Goal: Task Accomplishment & Management: Use online tool/utility

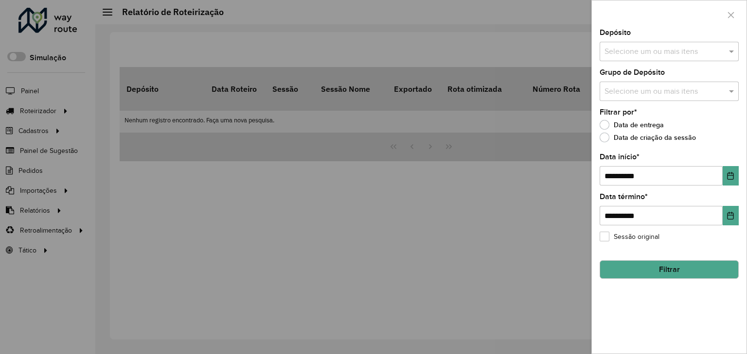
click at [686, 53] on input "text" at bounding box center [664, 52] width 124 height 12
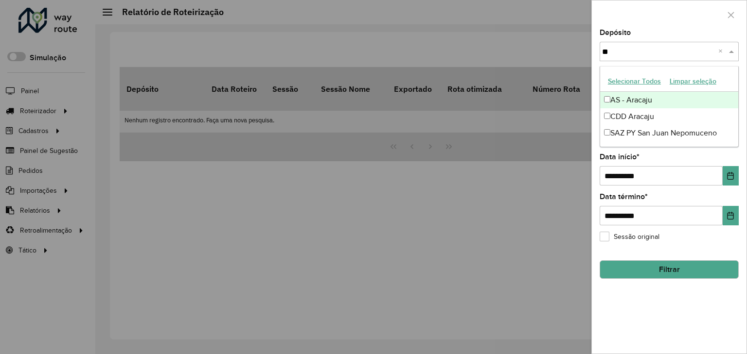
type input "*"
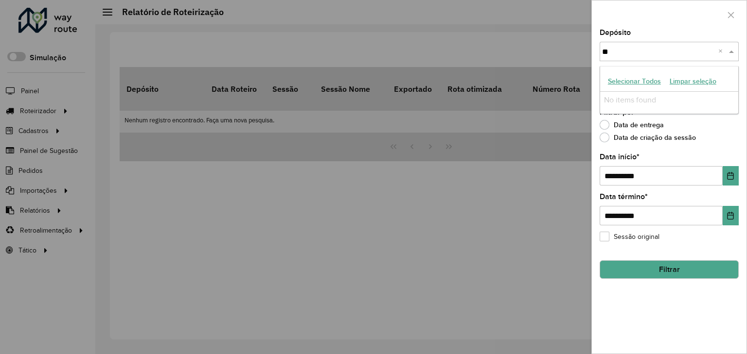
type input "*"
type input "*****"
click at [667, 94] on div "CDL Salto" at bounding box center [669, 100] width 138 height 17
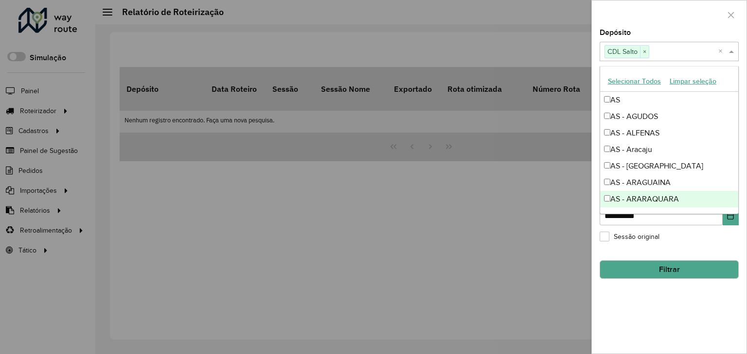
click at [644, 266] on button "Filtrar" at bounding box center [668, 270] width 139 height 18
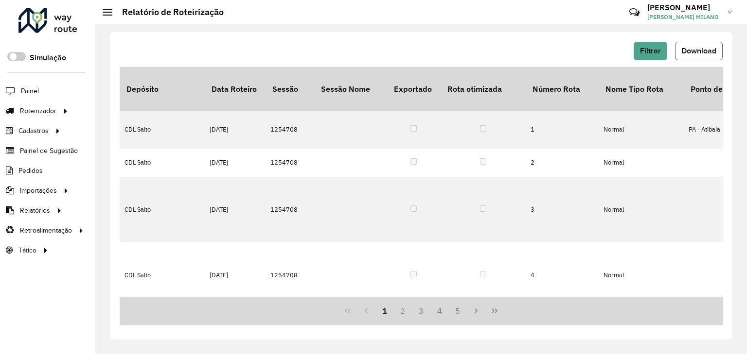
click at [696, 56] on button "Download" at bounding box center [699, 51] width 48 height 18
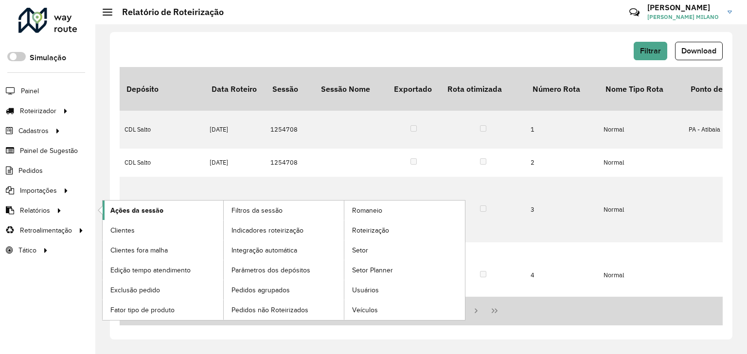
click at [134, 210] on span "Ações da sessão" at bounding box center [136, 211] width 53 height 10
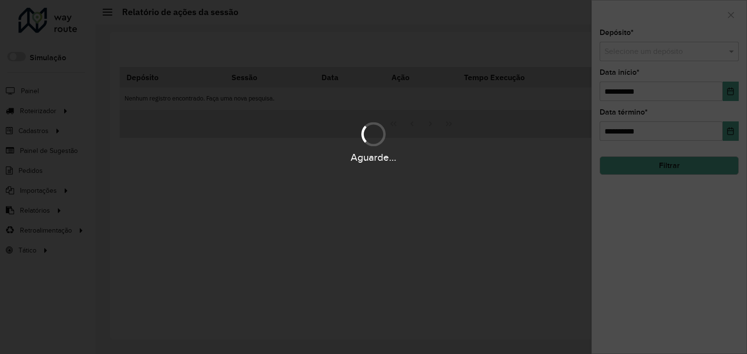
click at [643, 49] on hb-app "Aguarde... Pop-up bloqueado! Seu navegador bloqueou automáticamente a abertura …" at bounding box center [373, 177] width 747 height 354
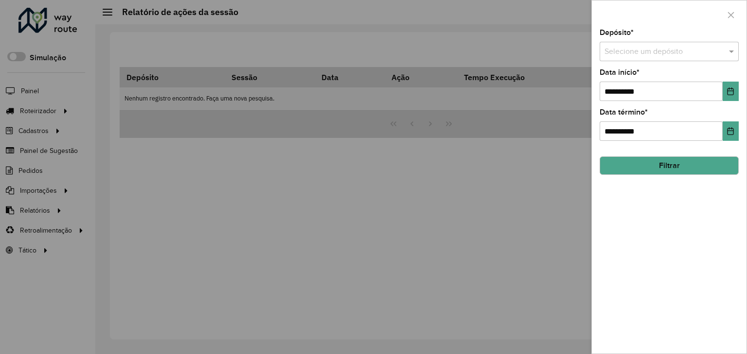
click at [647, 53] on input "text" at bounding box center [659, 52] width 110 height 12
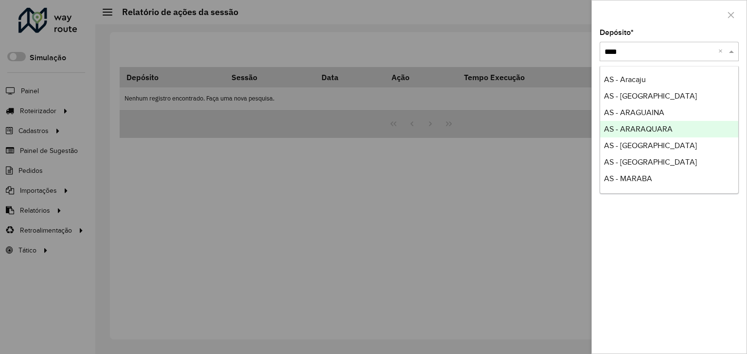
type input "*****"
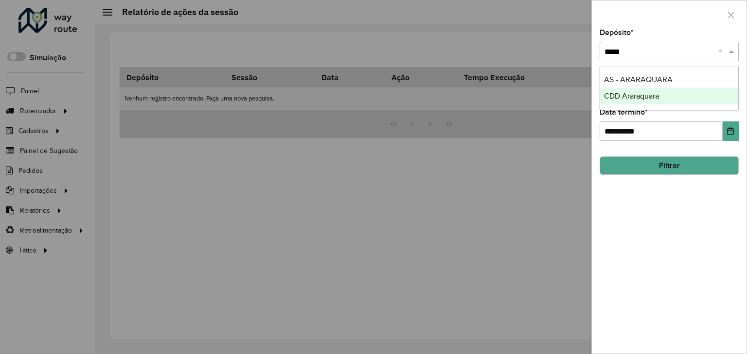
click at [646, 98] on span "CDD Araraquara" at bounding box center [631, 96] width 55 height 8
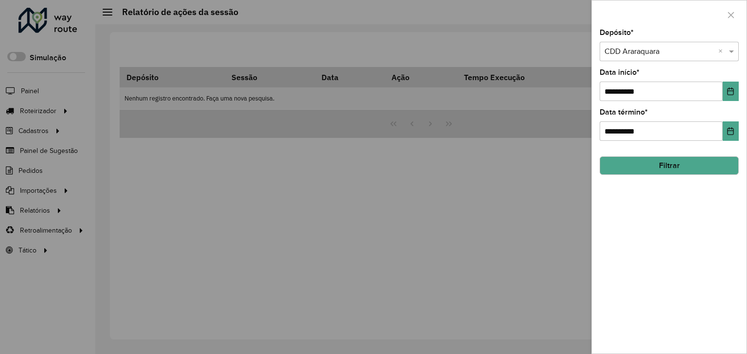
click at [665, 165] on button "Filtrar" at bounding box center [668, 166] width 139 height 18
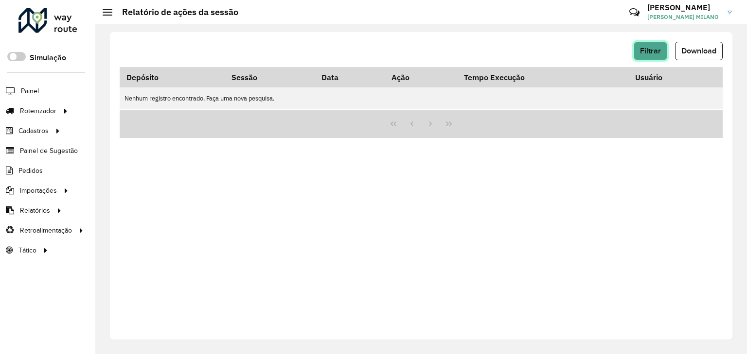
click at [661, 51] on button "Filtrar" at bounding box center [651, 51] width 34 height 18
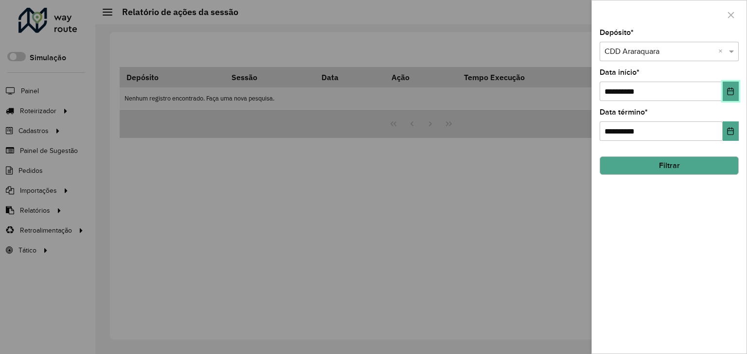
click at [722, 95] on button "Choose Date" at bounding box center [730, 91] width 16 height 19
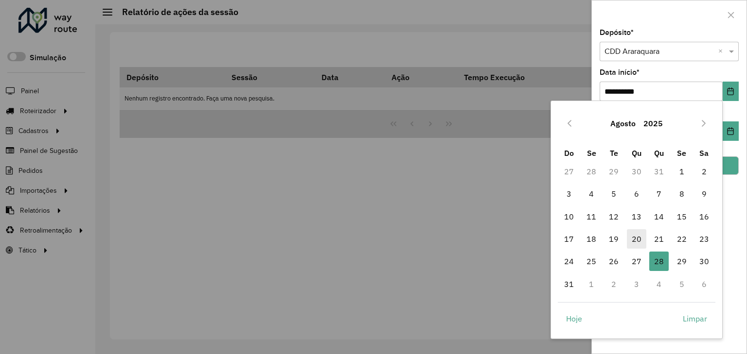
drag, startPoint x: 639, startPoint y: 255, endPoint x: 636, endPoint y: 244, distance: 11.7
click at [639, 255] on span "27" at bounding box center [636, 261] width 19 height 19
type input "**********"
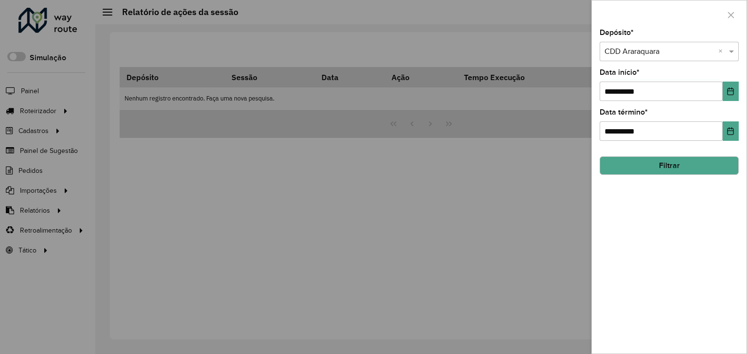
click at [652, 164] on button "Filtrar" at bounding box center [668, 166] width 139 height 18
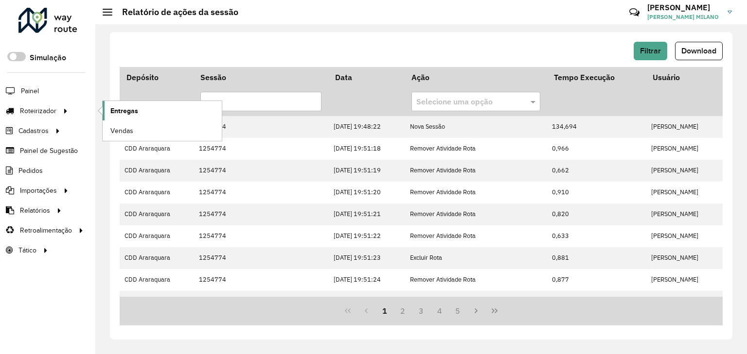
click at [152, 108] on link "Entregas" at bounding box center [162, 110] width 119 height 19
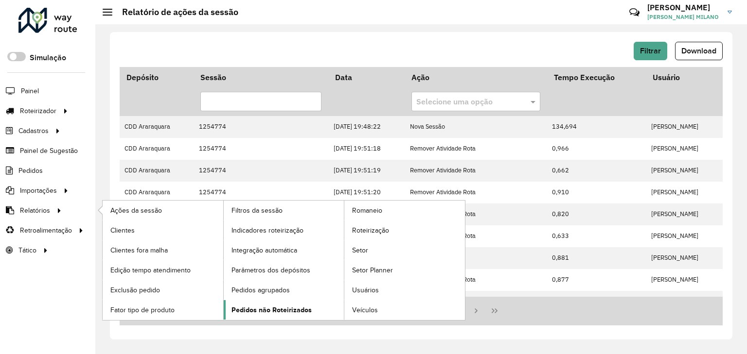
click at [274, 306] on span "Pedidos não Roteirizados" at bounding box center [271, 310] width 80 height 10
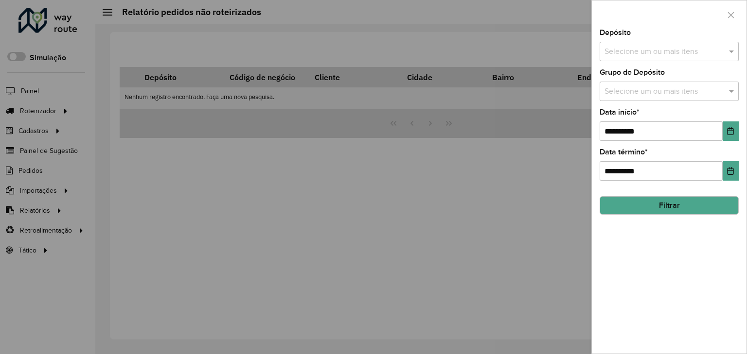
click at [640, 51] on input "text" at bounding box center [664, 52] width 124 height 12
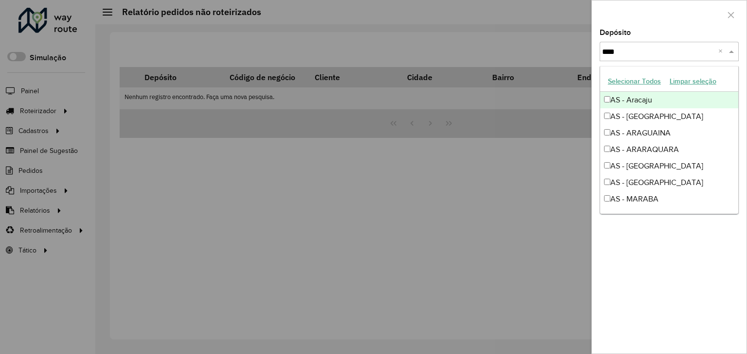
type input "*****"
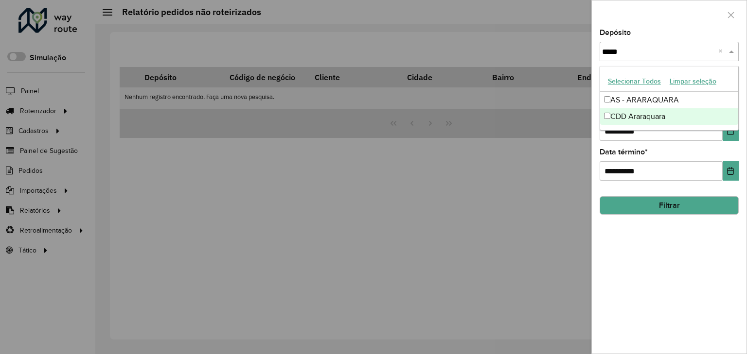
click at [669, 119] on div "CDD Araraquara" at bounding box center [669, 116] width 138 height 17
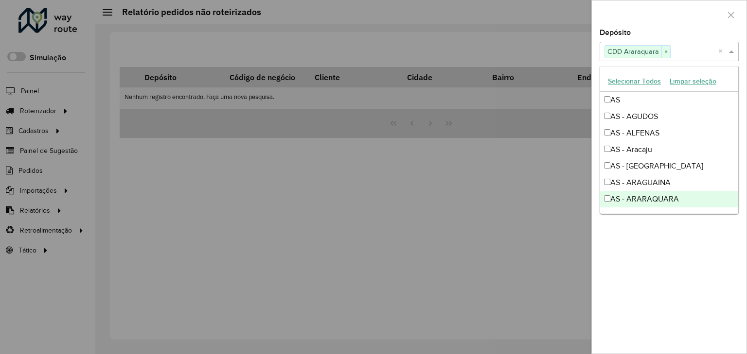
click at [666, 269] on div "**********" at bounding box center [669, 191] width 155 height 325
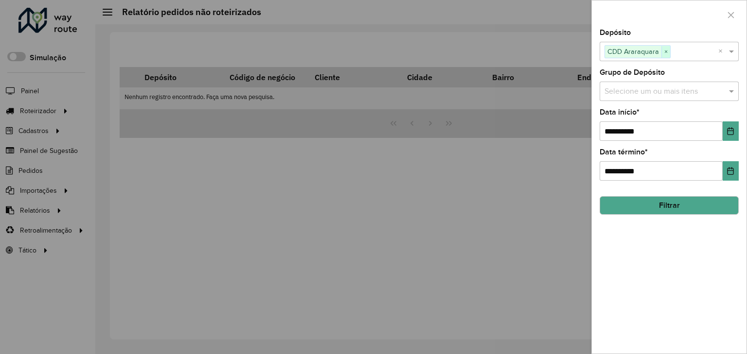
click at [664, 50] on span "×" at bounding box center [665, 52] width 9 height 12
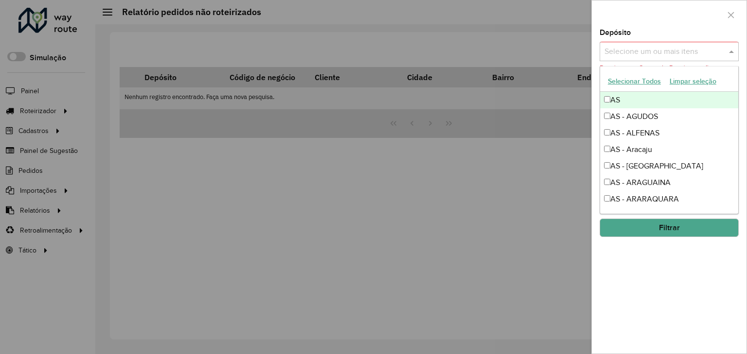
click at [664, 50] on input "text" at bounding box center [664, 52] width 124 height 12
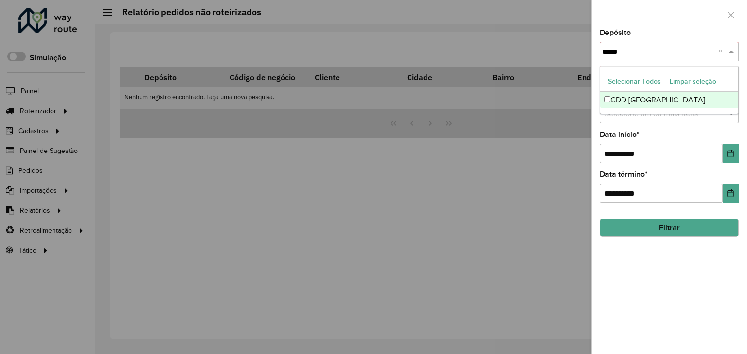
type input "******"
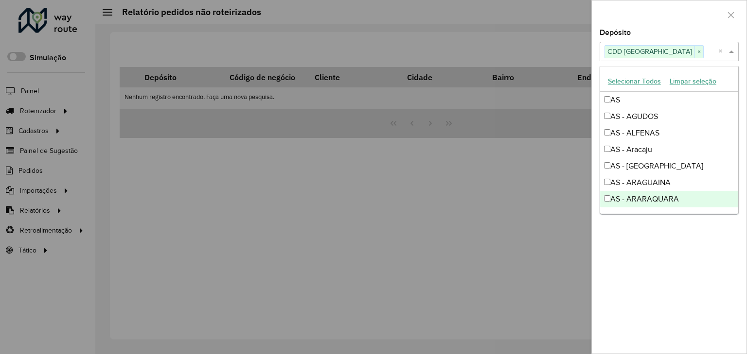
click at [615, 274] on div "**********" at bounding box center [669, 191] width 155 height 325
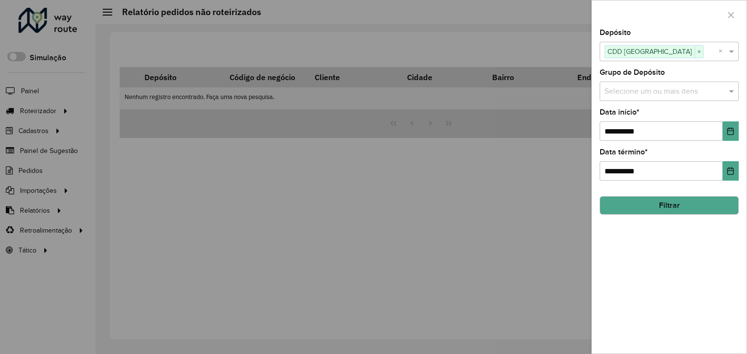
click at [656, 201] on button "Filtrar" at bounding box center [668, 205] width 139 height 18
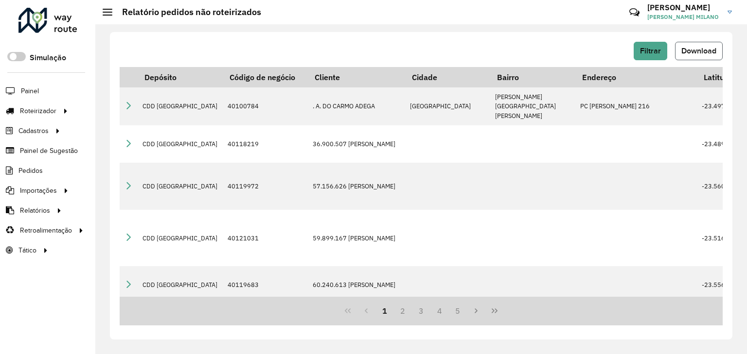
click at [690, 55] on button "Download" at bounding box center [699, 51] width 48 height 18
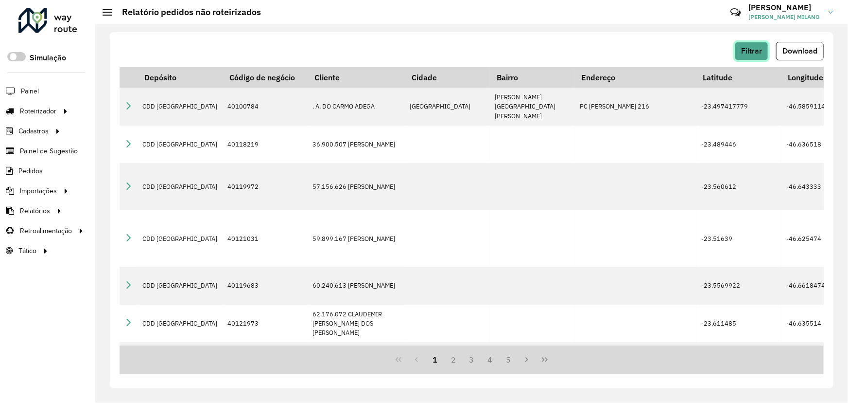
click at [739, 58] on button "Filtrar" at bounding box center [752, 51] width 34 height 18
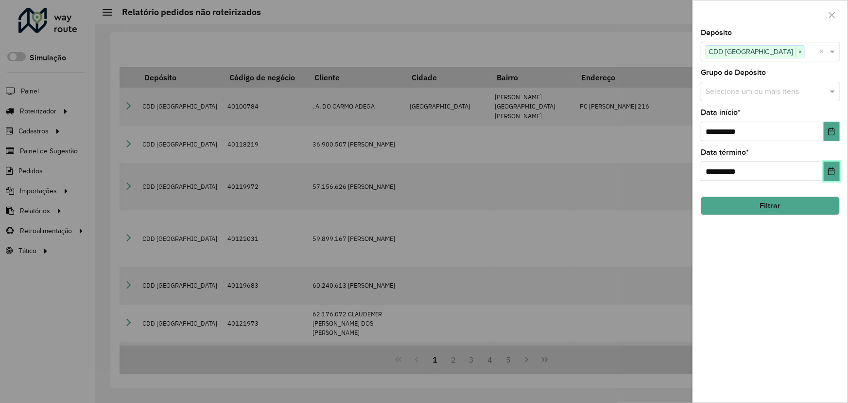
click at [746, 171] on icon "Choose Date" at bounding box center [832, 171] width 8 height 8
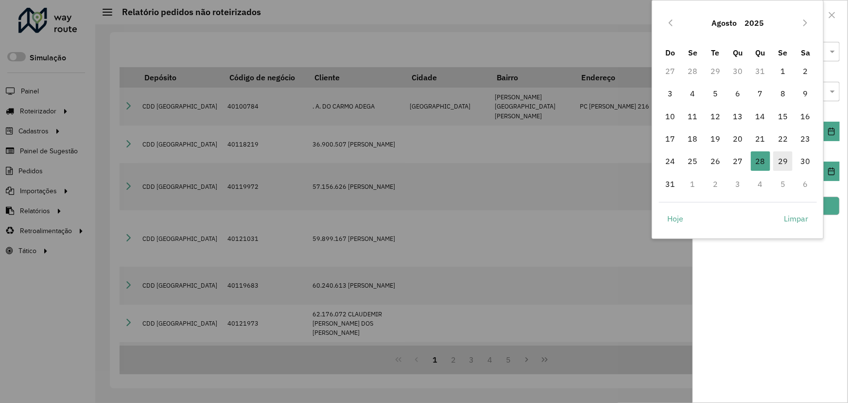
click at [746, 163] on span "29" at bounding box center [783, 160] width 19 height 19
type input "**********"
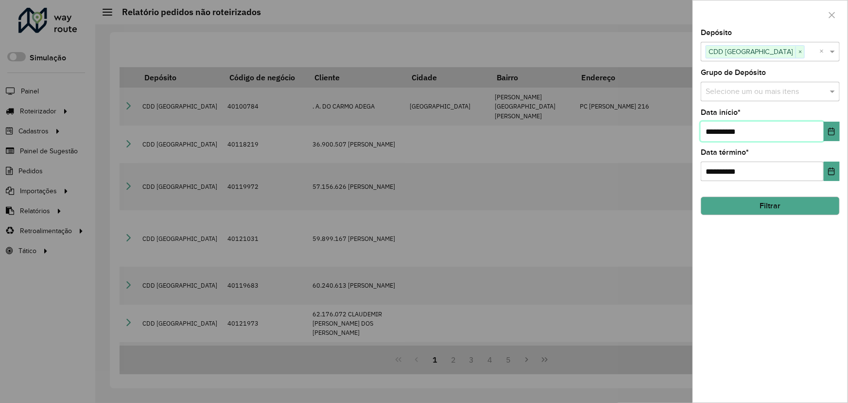
click at [746, 131] on input "**********" at bounding box center [762, 131] width 123 height 19
drag, startPoint x: 774, startPoint y: 210, endPoint x: 755, endPoint y: 211, distance: 19.5
click at [746, 211] on button "Filtrar" at bounding box center [770, 205] width 139 height 18
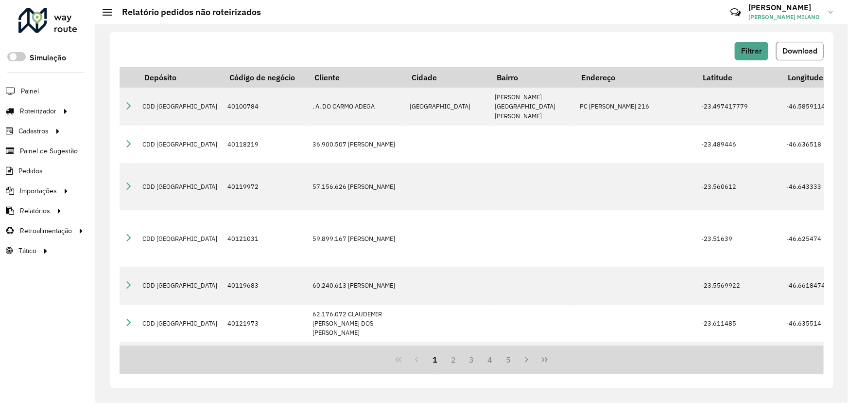
click at [746, 48] on span "Download" at bounding box center [800, 51] width 35 height 8
click at [746, 54] on button "Filtrar" at bounding box center [752, 51] width 34 height 18
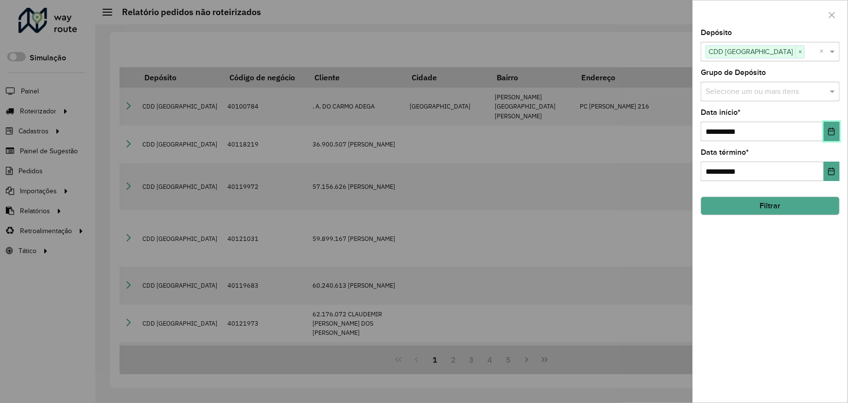
click at [746, 135] on icon "Choose Date" at bounding box center [832, 131] width 6 height 8
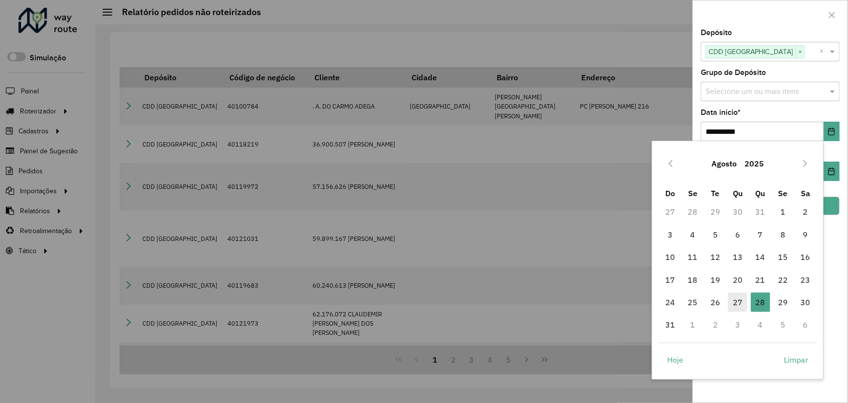
click at [740, 298] on span "27" at bounding box center [737, 301] width 19 height 19
type input "**********"
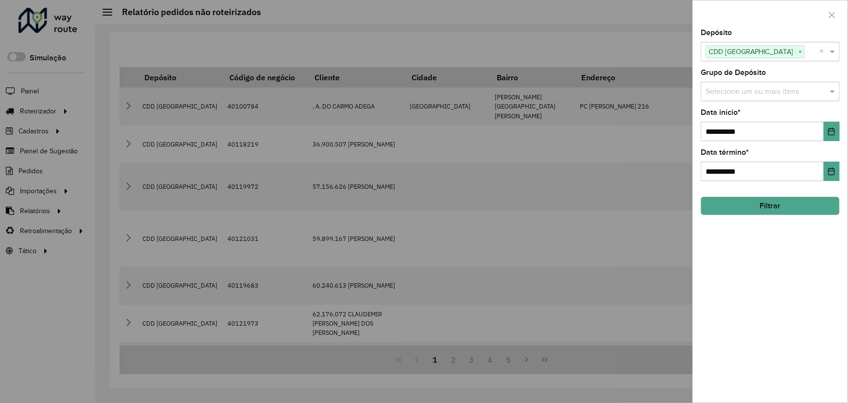
click at [746, 210] on button "Filtrar" at bounding box center [770, 205] width 139 height 18
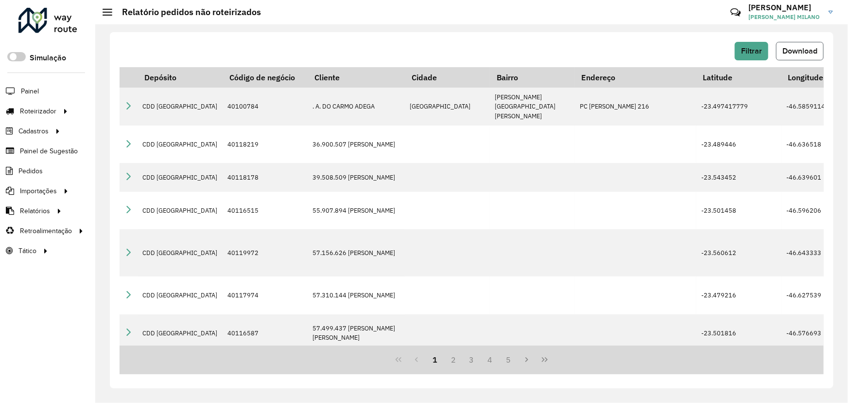
click at [746, 53] on span "Download" at bounding box center [800, 51] width 35 height 8
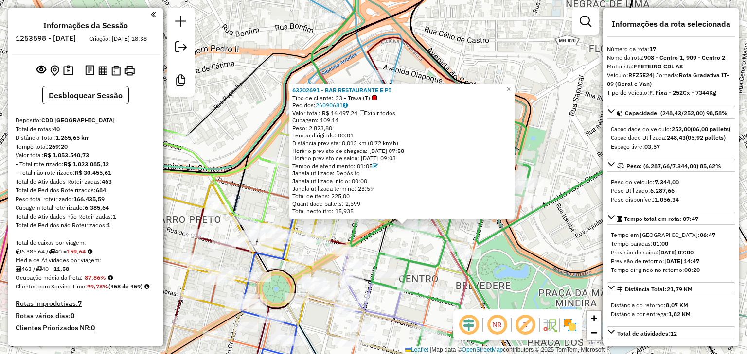
select select "**********"
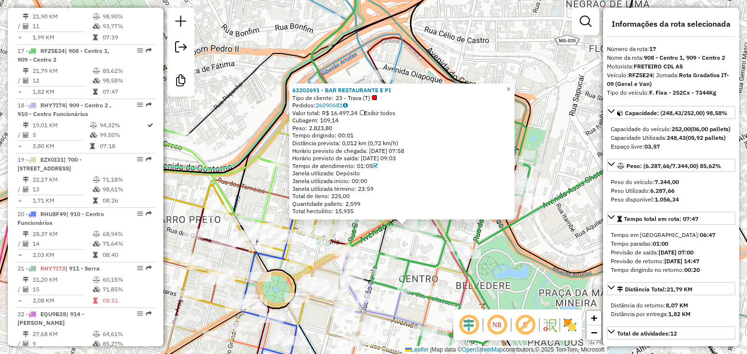
scroll to position [1294, 0]
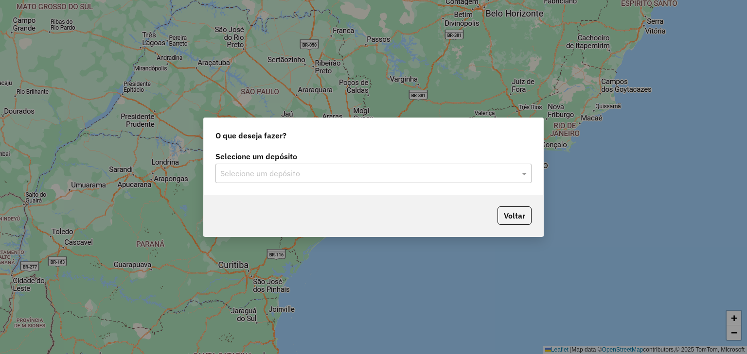
click at [272, 177] on input "text" at bounding box center [363, 174] width 287 height 12
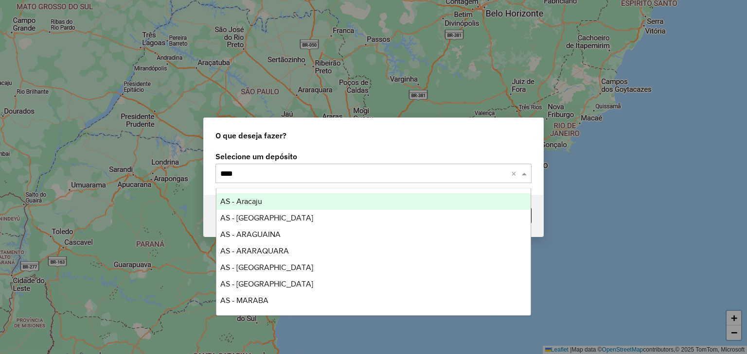
type input "*****"
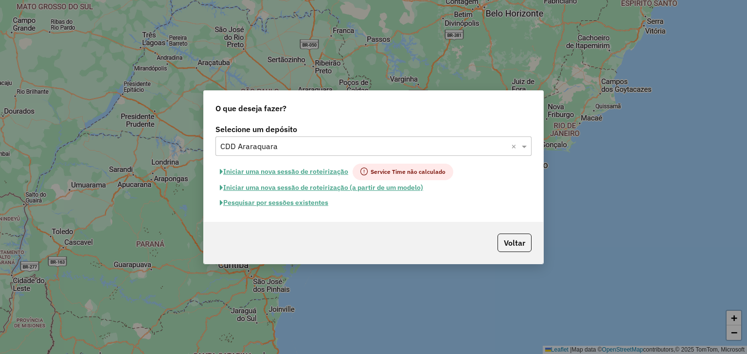
click at [288, 204] on button "Pesquisar por sessões existentes" at bounding box center [273, 202] width 117 height 15
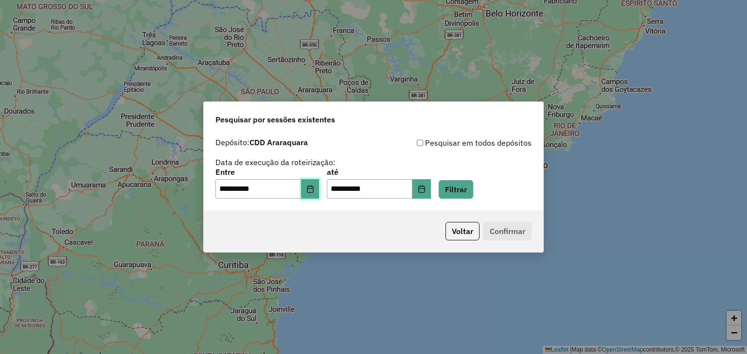
click at [319, 194] on button "Choose Date" at bounding box center [310, 188] width 18 height 19
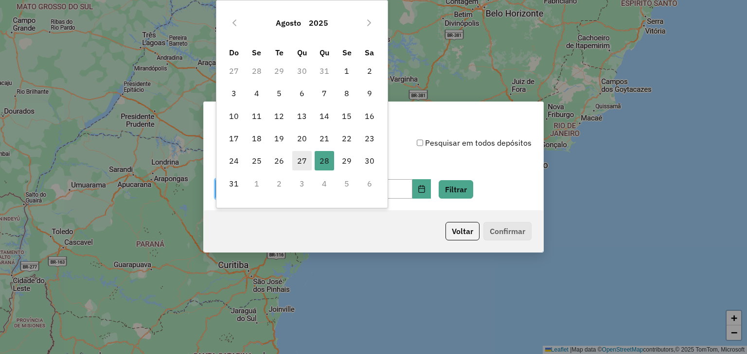
click at [301, 160] on span "27" at bounding box center [301, 160] width 19 height 19
type input "**********"
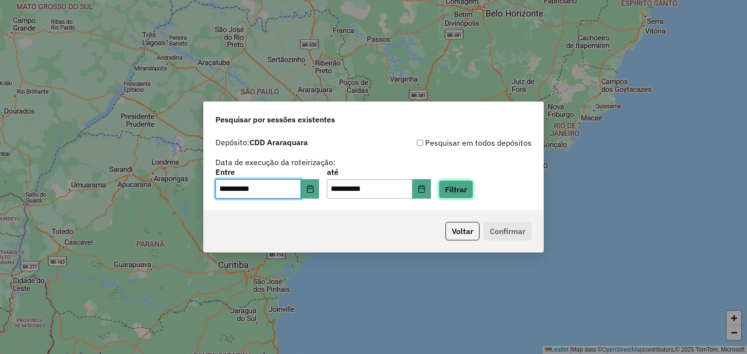
click at [464, 189] on button "Filtrar" at bounding box center [456, 189] width 35 height 18
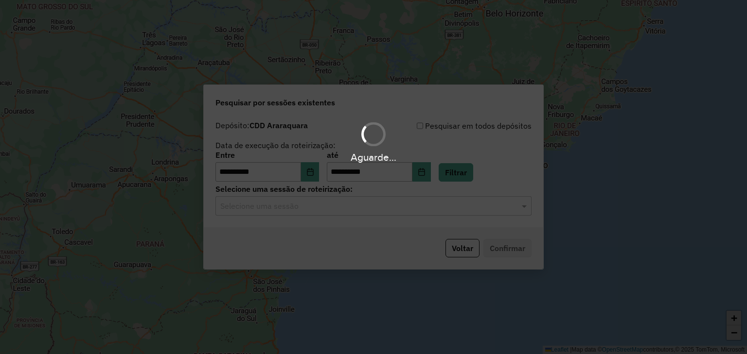
click at [276, 210] on input "text" at bounding box center [363, 207] width 287 height 12
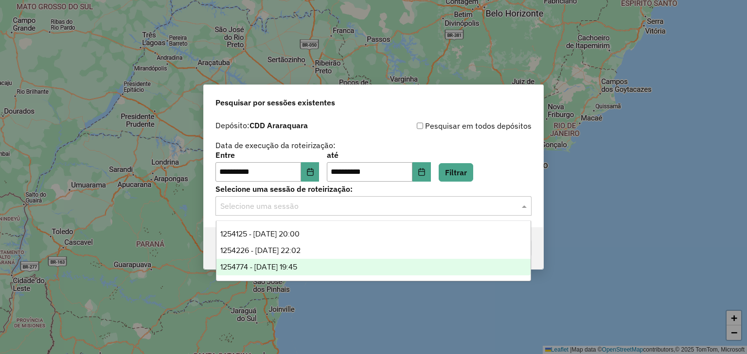
click at [279, 267] on span "1254774 - 28/08/2025 19:45" at bounding box center [258, 267] width 77 height 8
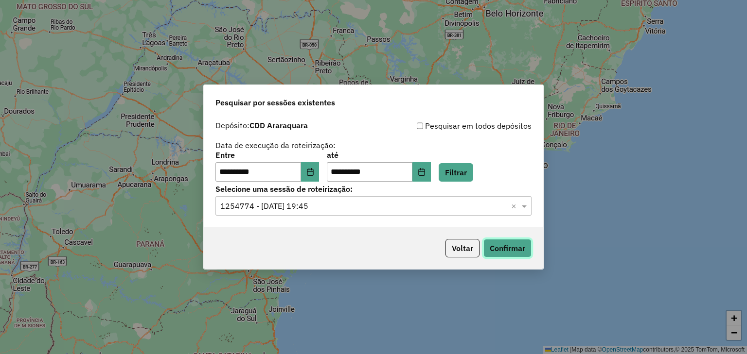
click at [492, 243] on button "Confirmar" at bounding box center [507, 248] width 48 height 18
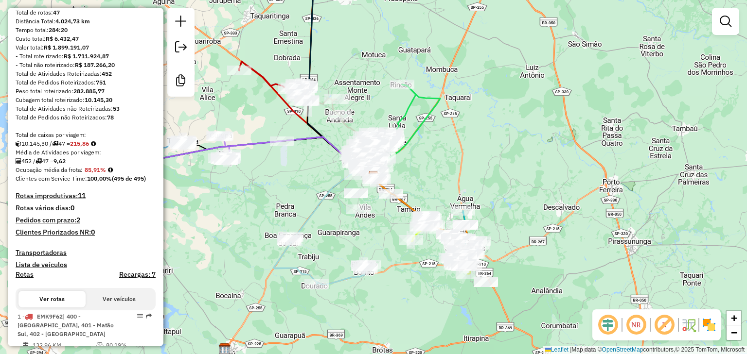
scroll to position [156, 0]
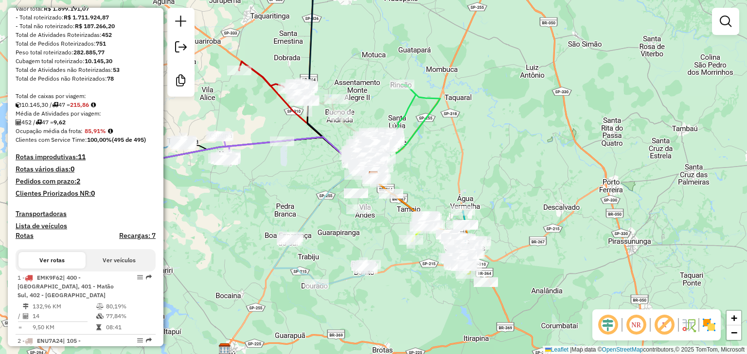
click at [143, 240] on h4 "Recargas: 7" at bounding box center [137, 236] width 36 height 8
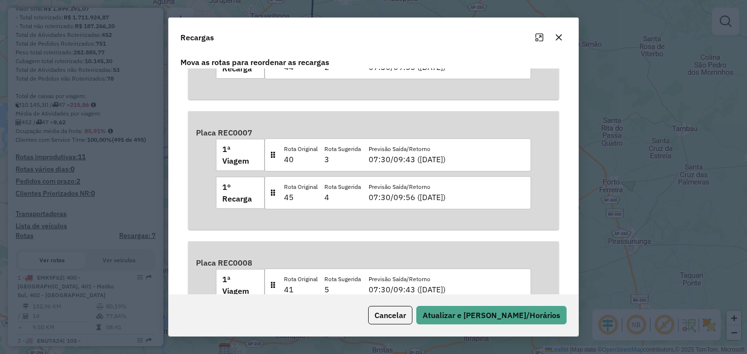
scroll to position [97, 0]
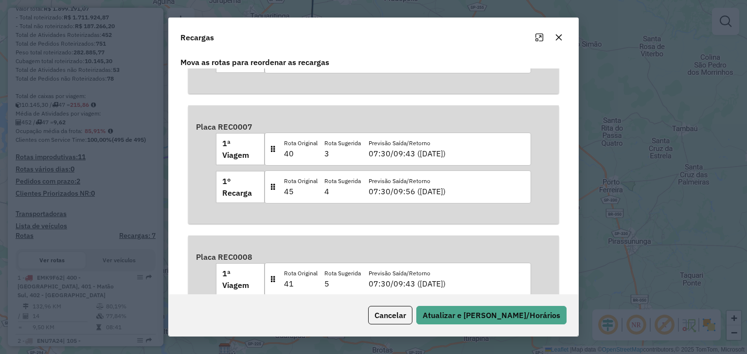
click at [558, 43] on button "button" at bounding box center [559, 38] width 16 height 16
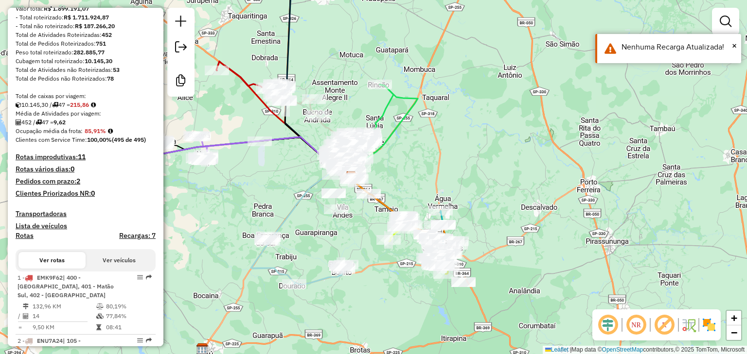
drag, startPoint x: 301, startPoint y: 214, endPoint x: 274, endPoint y: 215, distance: 27.2
click at [274, 215] on div "Janela de atendimento Grade de atendimento Capacidade Transportadoras Veículos …" at bounding box center [373, 177] width 747 height 354
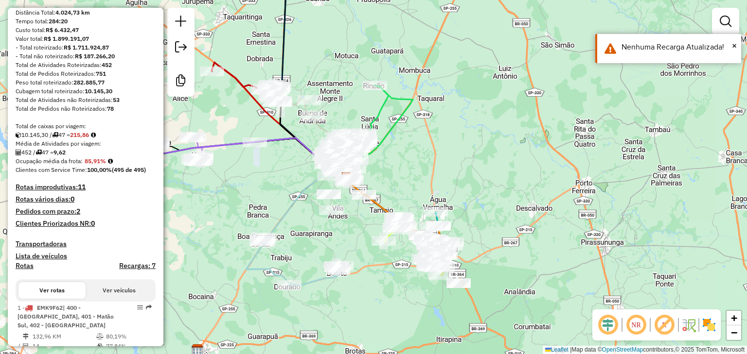
scroll to position [78, 0]
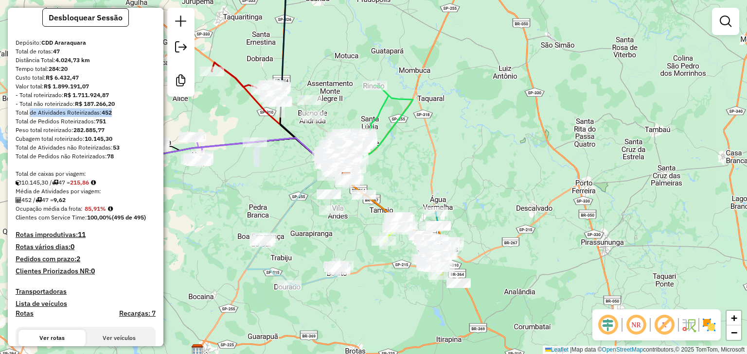
drag, startPoint x: 80, startPoint y: 121, endPoint x: 118, endPoint y: 122, distance: 37.4
click at [118, 117] on div "Total de Atividades Roteirizadas: 452" at bounding box center [86, 112] width 140 height 9
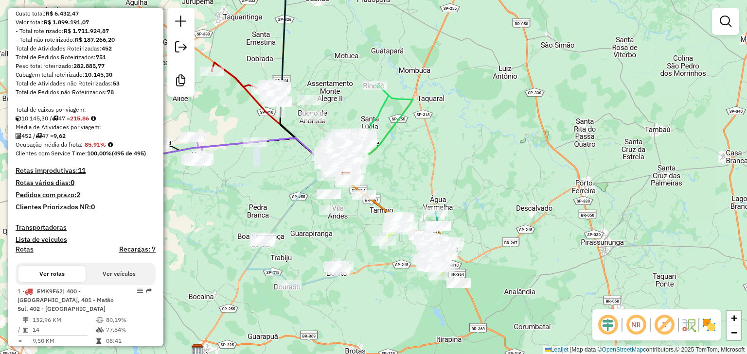
scroll to position [156, 0]
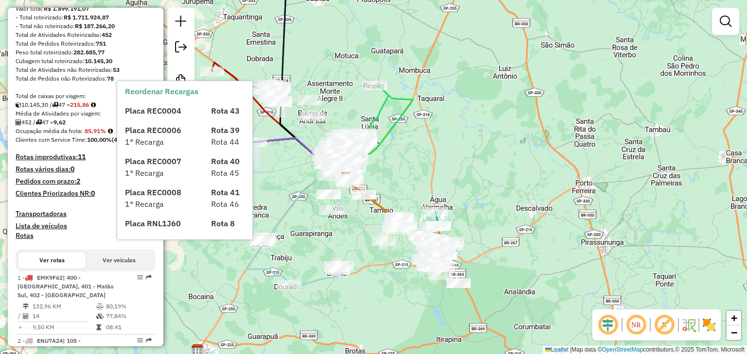
click at [145, 240] on h4 "Recargas: 7" at bounding box center [137, 236] width 36 height 8
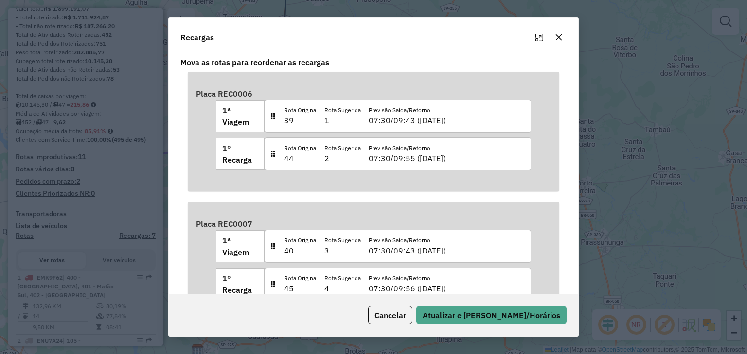
click at [562, 38] on icon "button" at bounding box center [559, 38] width 8 height 8
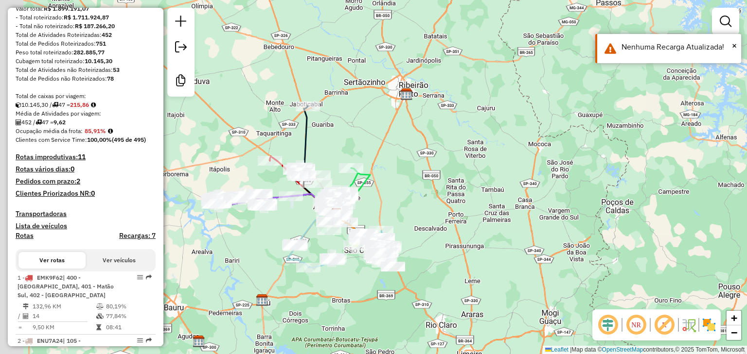
drag, startPoint x: 287, startPoint y: 231, endPoint x: 335, endPoint y: 273, distance: 63.0
click at [335, 273] on div "Janela de atendimento Grade de atendimento Capacidade Transportadoras Veículos …" at bounding box center [373, 177] width 747 height 354
